Goal: Consume media (video, audio)

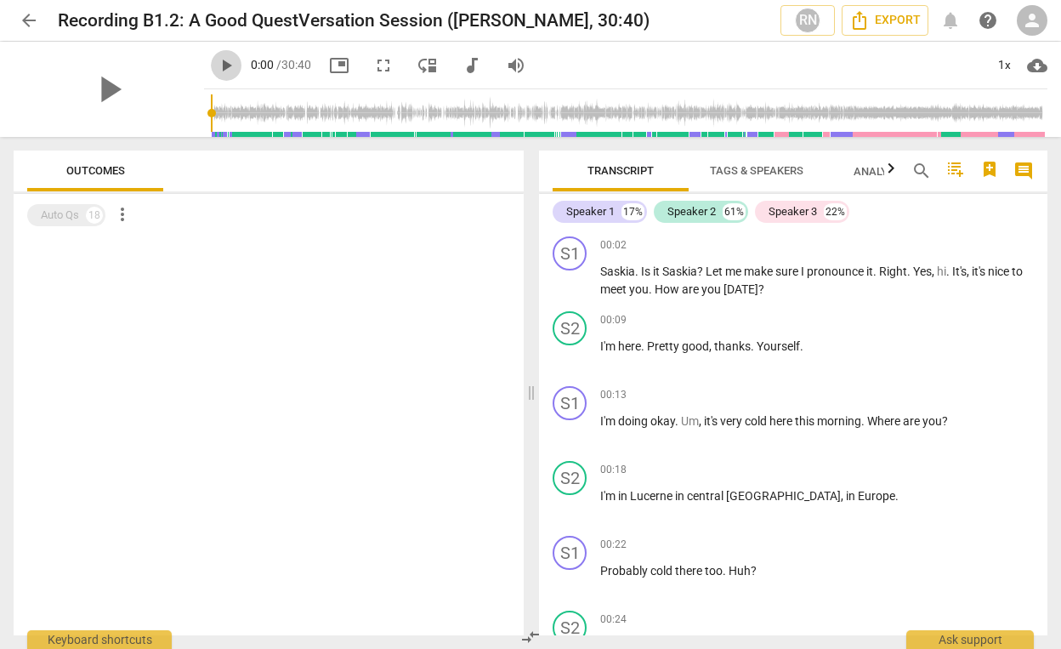
click at [216, 63] on span "play_arrow" at bounding box center [226, 65] width 20 height 20
click at [216, 67] on span "pause" at bounding box center [226, 65] width 20 height 20
click at [216, 67] on span "play_arrow" at bounding box center [226, 65] width 20 height 20
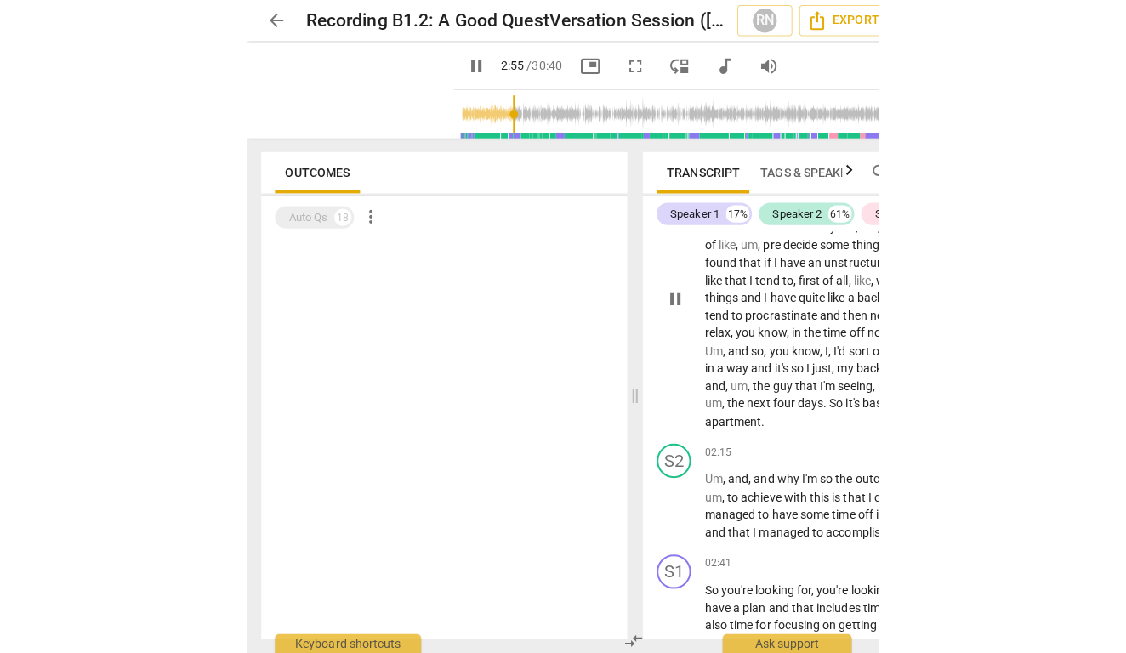
scroll to position [1268, 0]
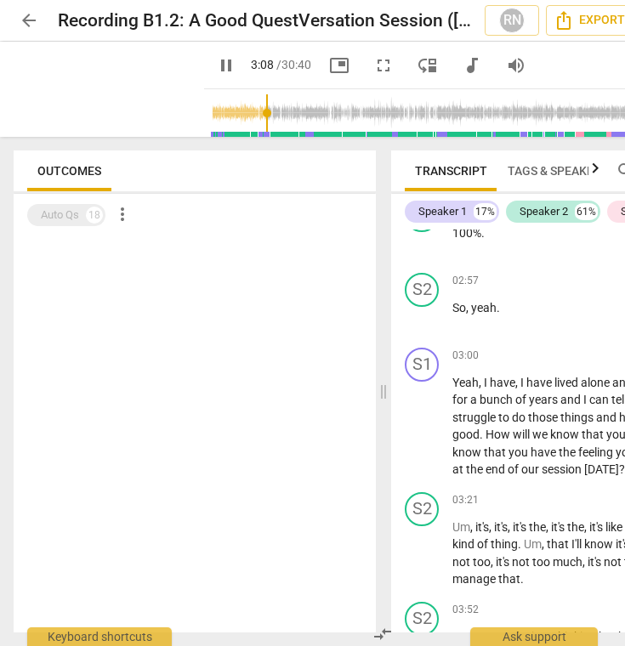
click at [216, 60] on span "pause" at bounding box center [226, 65] width 20 height 20
click at [216, 60] on span "play_arrow" at bounding box center [226, 65] width 20 height 20
click at [251, 108] on input "range" at bounding box center [481, 113] width 541 height 54
click at [216, 68] on span "pause" at bounding box center [226, 65] width 31 height 20
click at [216, 68] on span "play_arrow" at bounding box center [226, 65] width 20 height 20
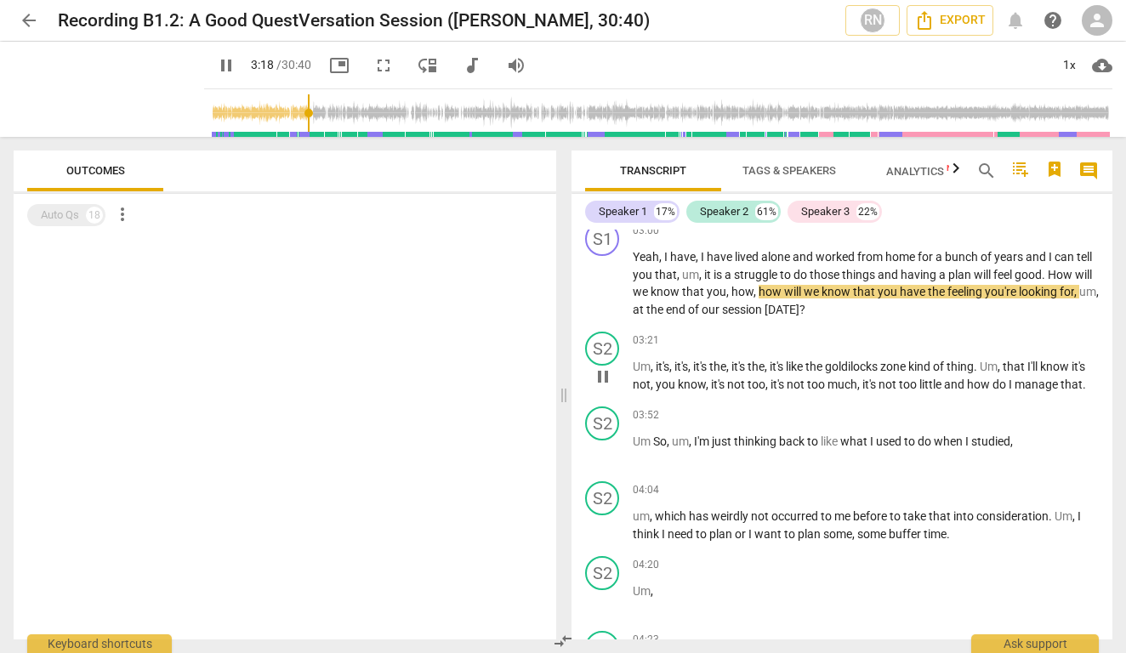
scroll to position [1198, 0]
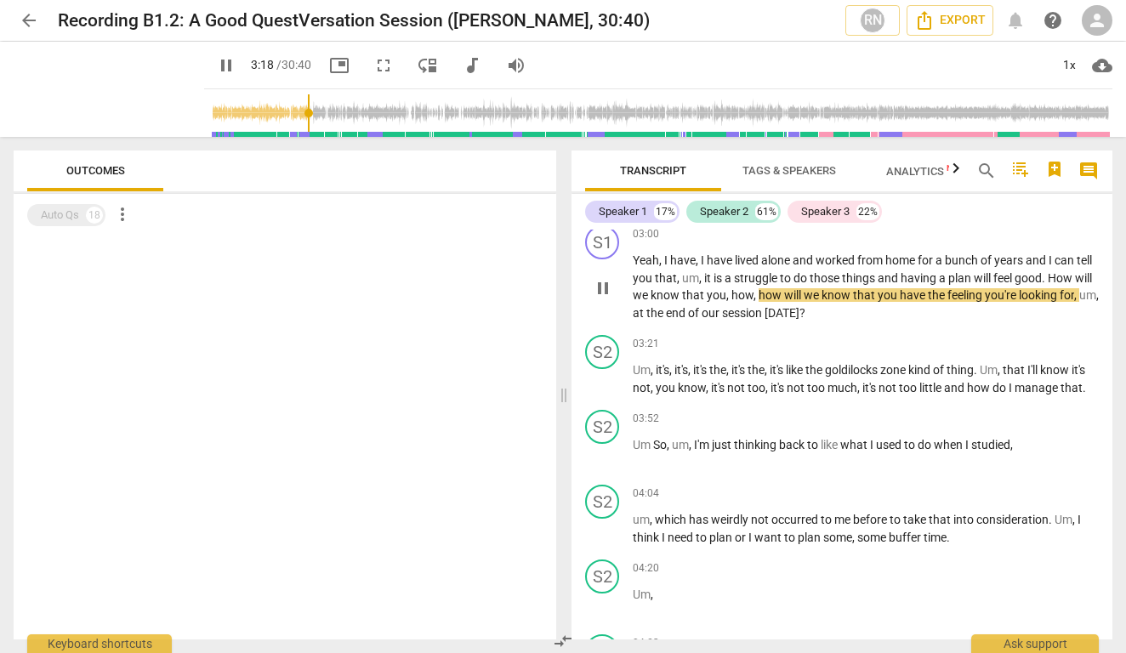
click at [735, 298] on p "Yeah , I have , I have lived alone and worked from home for a bunch of years an…" at bounding box center [866, 287] width 466 height 70
click at [607, 335] on div "S2" at bounding box center [602, 352] width 34 height 34
click at [604, 377] on span "pause" at bounding box center [603, 380] width 20 height 20
click at [604, 377] on span "play_arrow" at bounding box center [603, 380] width 20 height 20
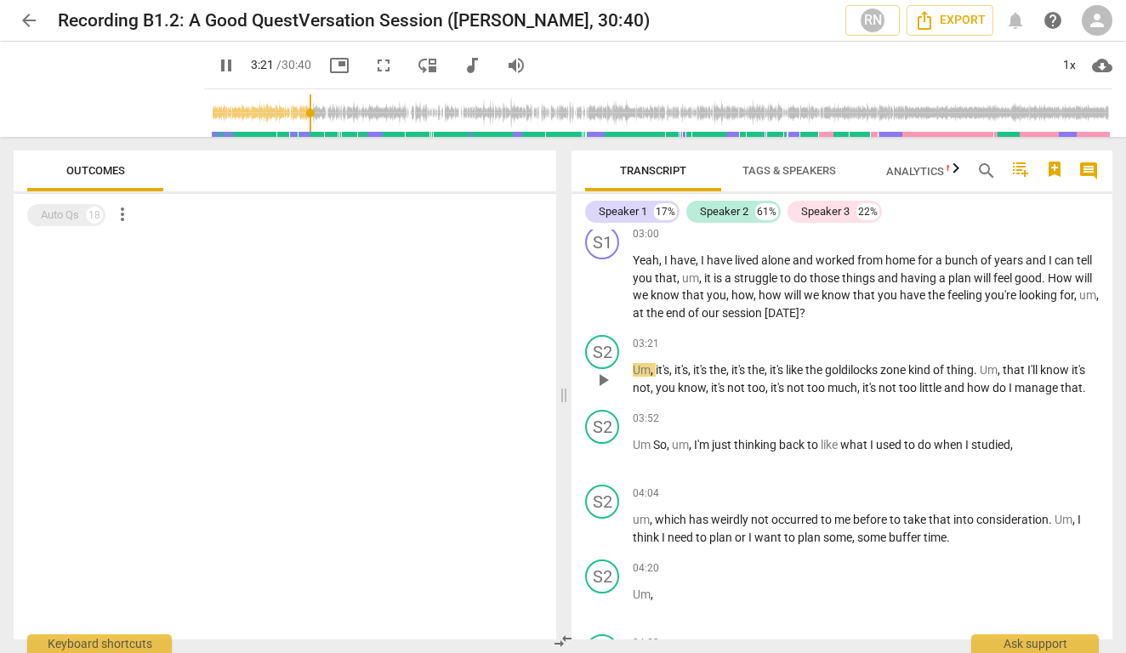
type input "202"
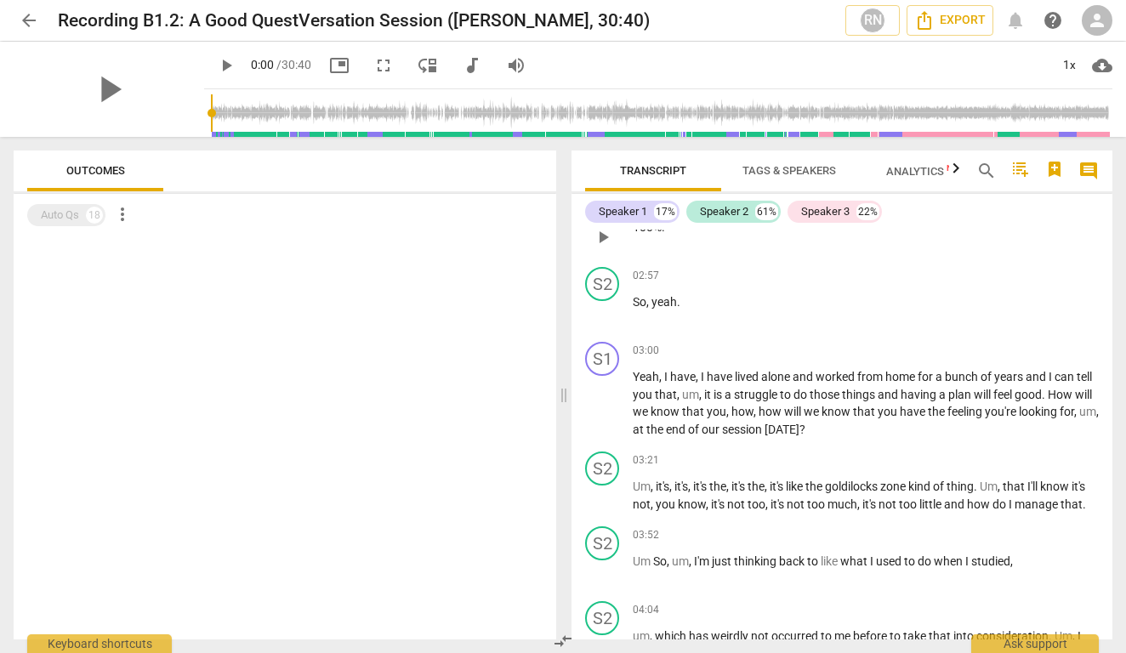
scroll to position [1082, 0]
click at [607, 456] on div "S2" at bounding box center [602, 468] width 34 height 34
click at [604, 503] on span "play_arrow" at bounding box center [603, 496] width 20 height 20
click at [604, 503] on span "pause" at bounding box center [603, 496] width 20 height 20
type input "203"
